Goal: Task Accomplishment & Management: Use online tool/utility

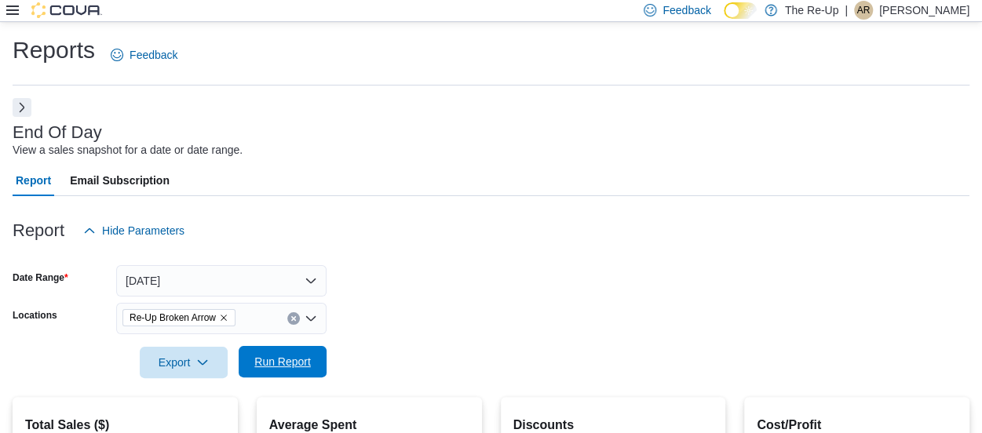
click at [315, 355] on span "Run Report" at bounding box center [282, 361] width 69 height 31
click at [290, 360] on span "Run Report" at bounding box center [282, 362] width 57 height 16
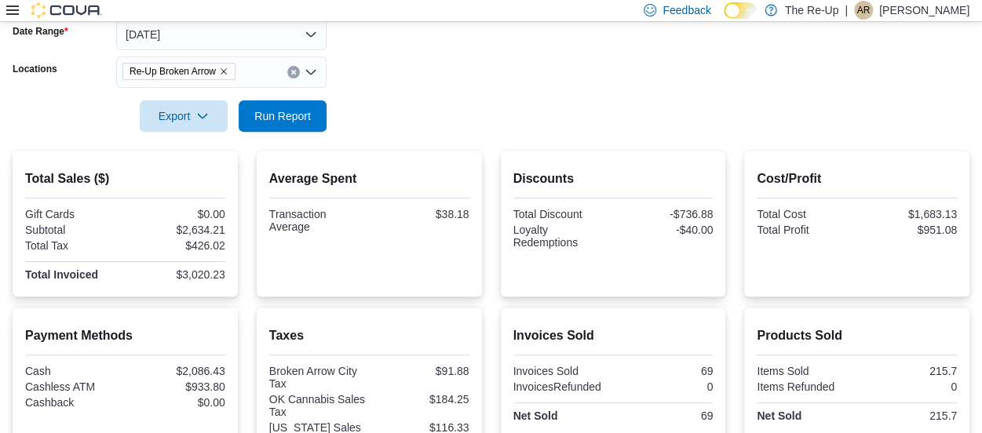
scroll to position [248, 0]
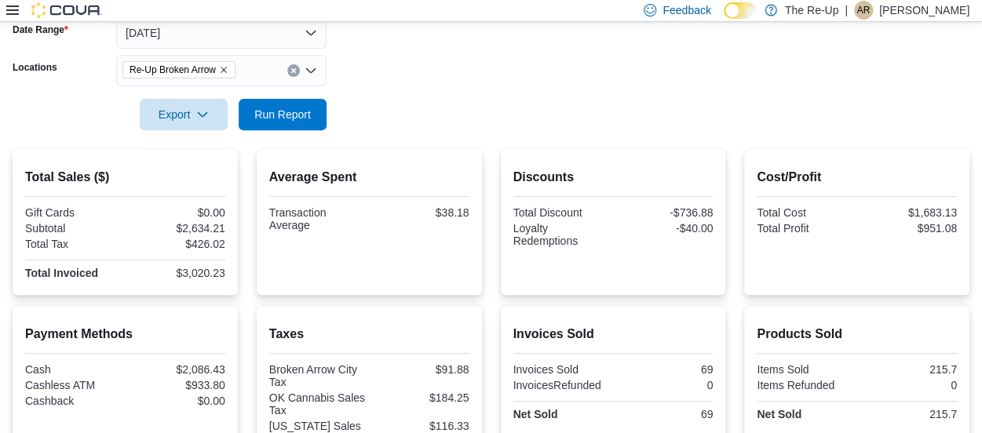
click at [766, 90] on div at bounding box center [491, 92] width 957 height 13
click at [289, 121] on span "Run Report" at bounding box center [282, 113] width 69 height 31
click at [290, 113] on span "Run Report" at bounding box center [282, 114] width 57 height 16
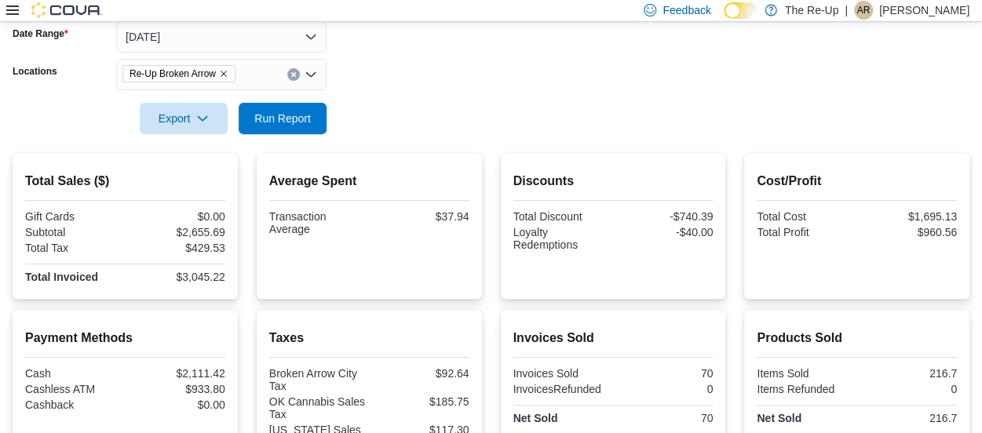
scroll to position [245, 0]
click at [296, 109] on span "Run Report" at bounding box center [282, 117] width 57 height 16
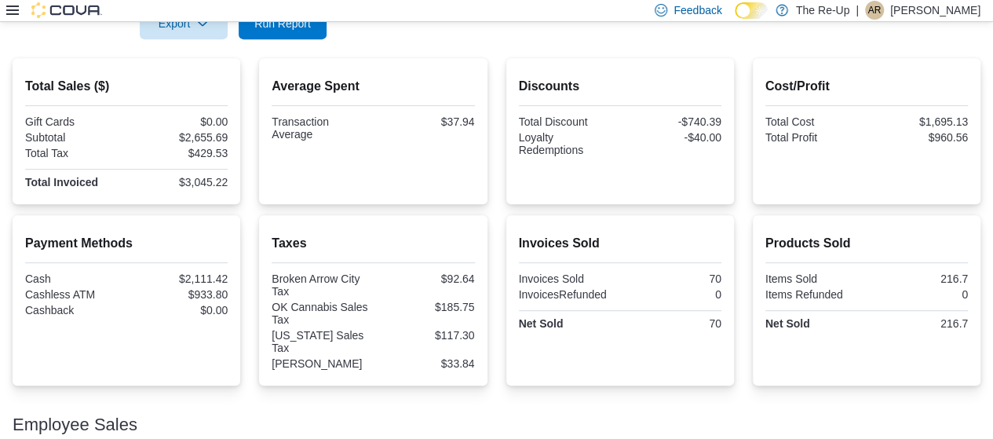
scroll to position [333, 0]
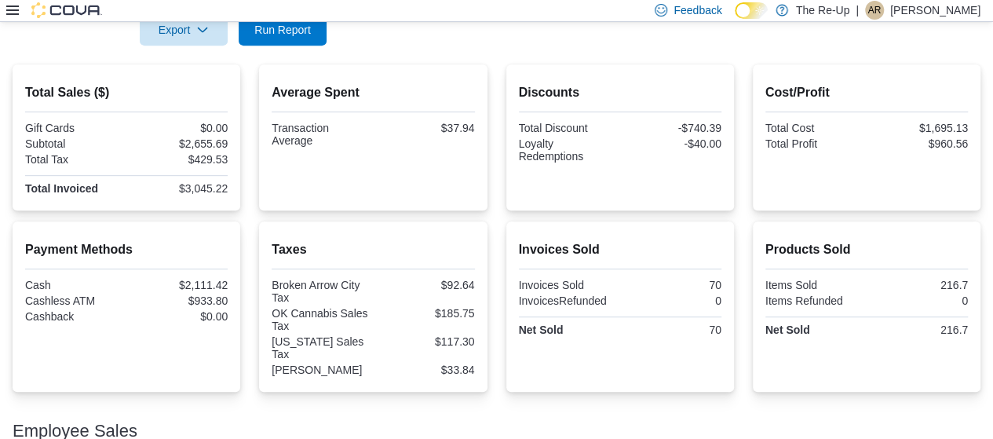
click at [736, 49] on div at bounding box center [497, 55] width 968 height 19
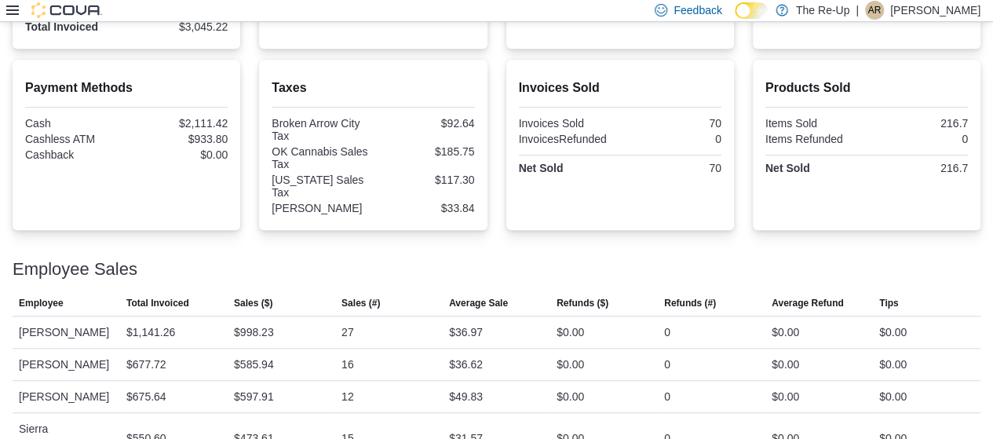
scroll to position [512, 0]
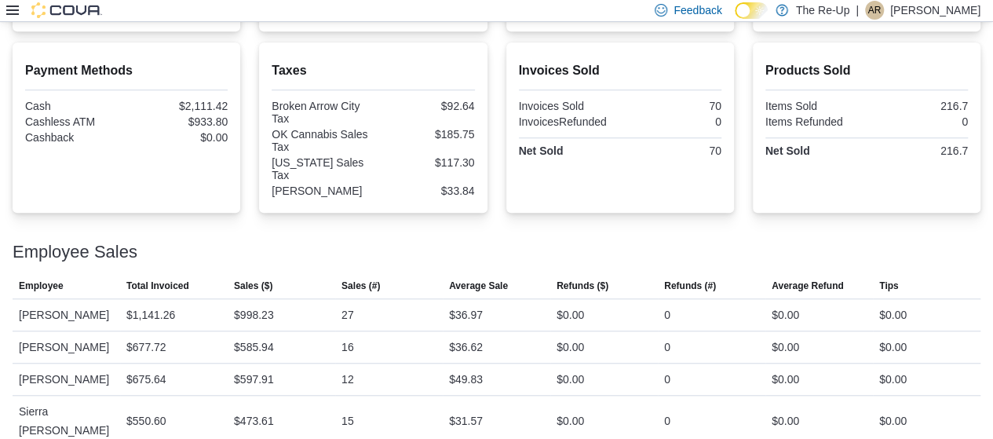
click at [664, 253] on div "Employee Sales" at bounding box center [497, 251] width 968 height 19
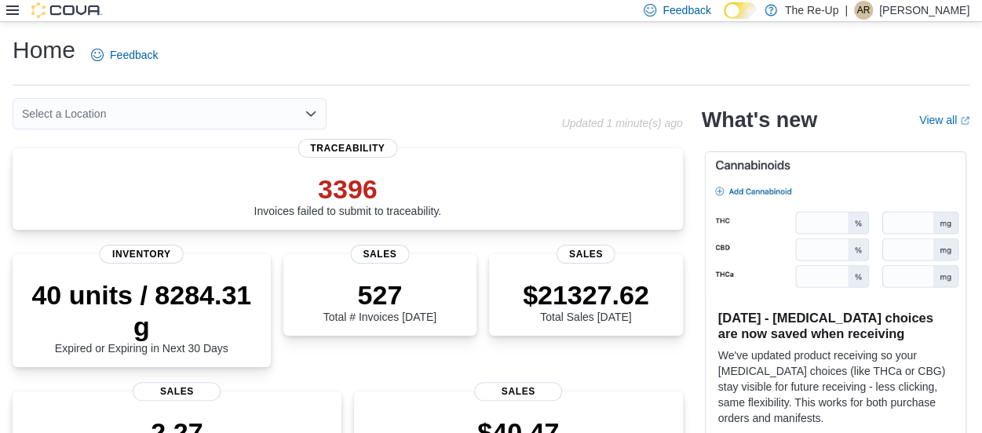
click at [6, 9] on icon at bounding box center [12, 10] width 13 height 13
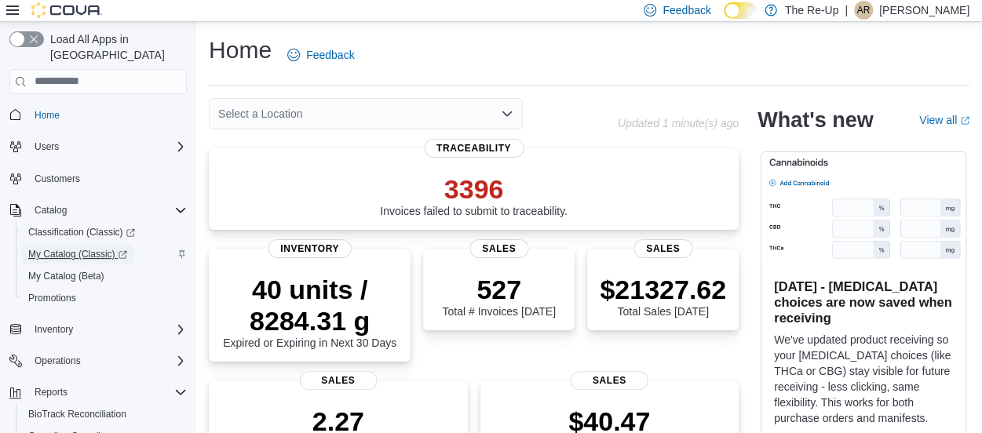
click at [53, 248] on span "My Catalog (Classic)" at bounding box center [77, 254] width 99 height 13
